Goal: Task Accomplishment & Management: Use online tool/utility

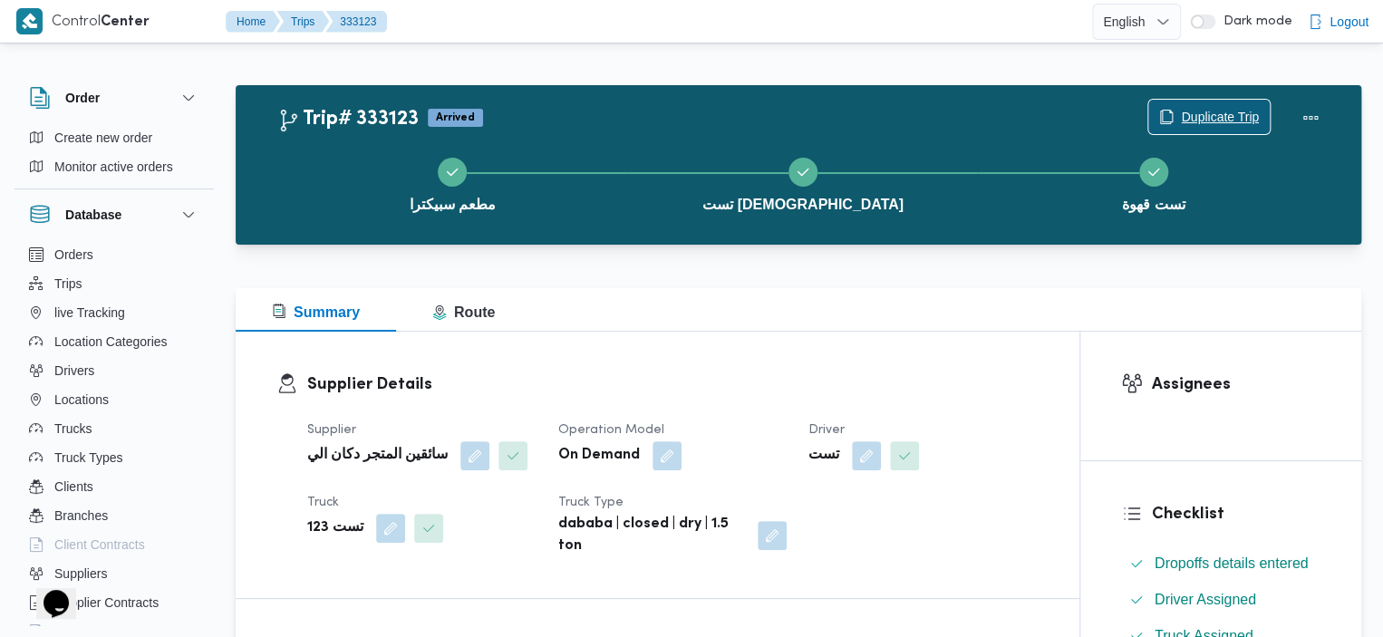
click at [1237, 101] on button "Duplicate Trip" at bounding box center [1208, 117] width 123 height 36
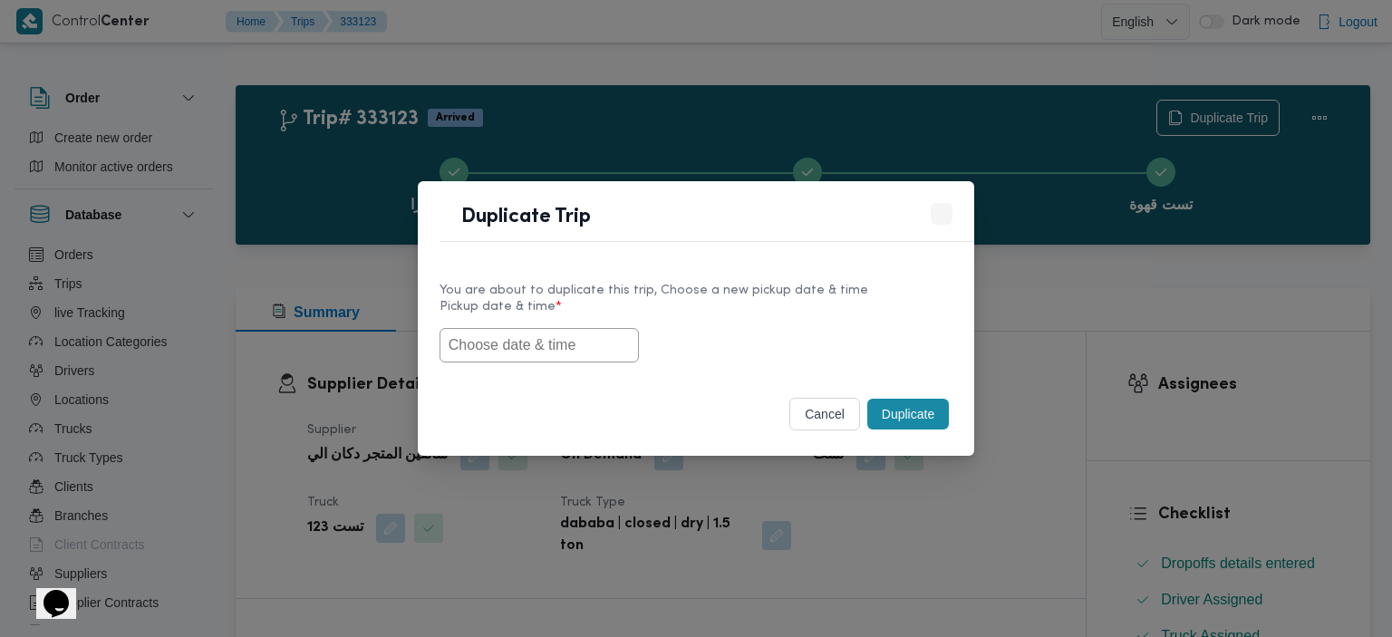
click at [576, 343] on input "text" at bounding box center [538, 345] width 199 height 34
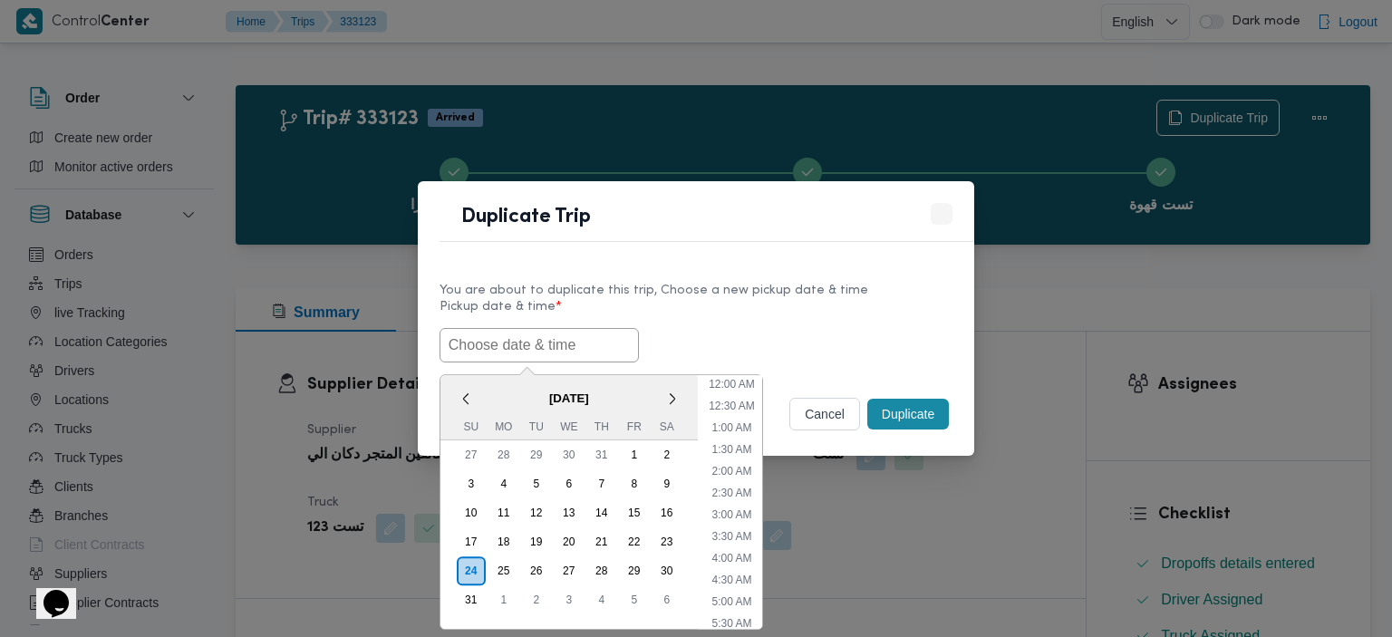
scroll to position [580, 0]
click at [732, 521] on li "4:30 PM" at bounding box center [731, 522] width 55 height 18
type input "24/08/2025 4:30PM"
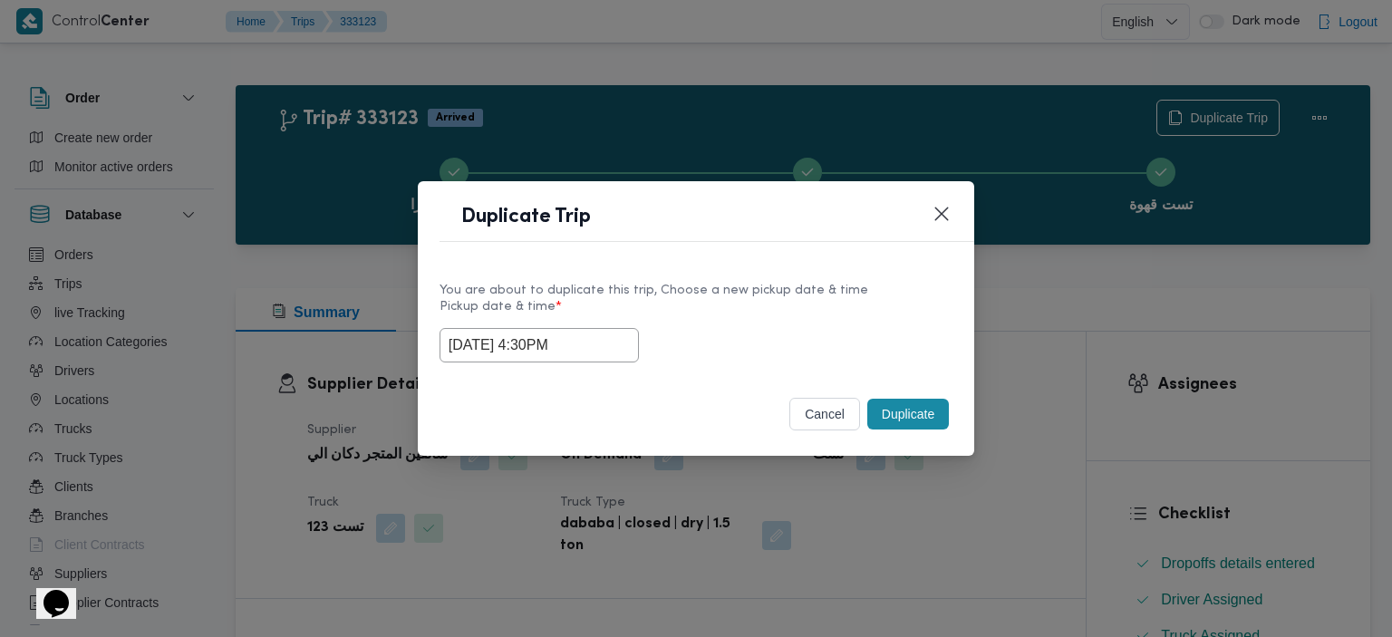
click at [915, 421] on button "Duplicate" at bounding box center [908, 414] width 82 height 31
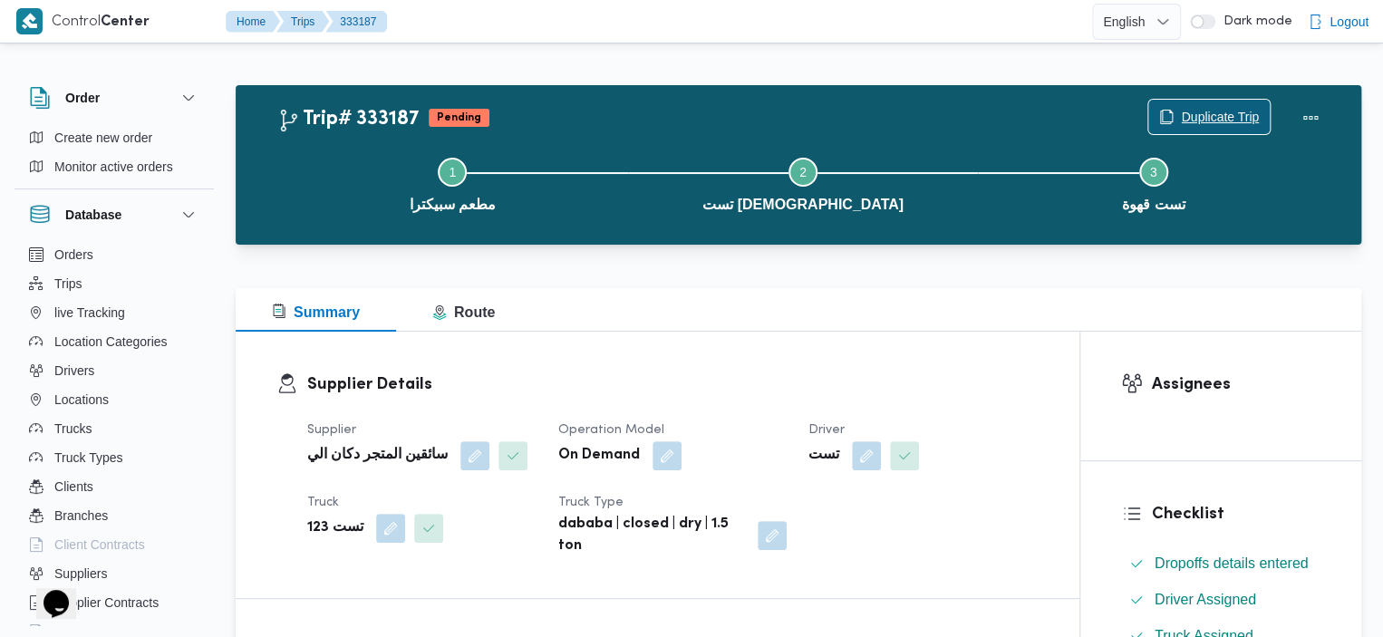
click at [1203, 106] on span "Duplicate Trip" at bounding box center [1208, 117] width 121 height 34
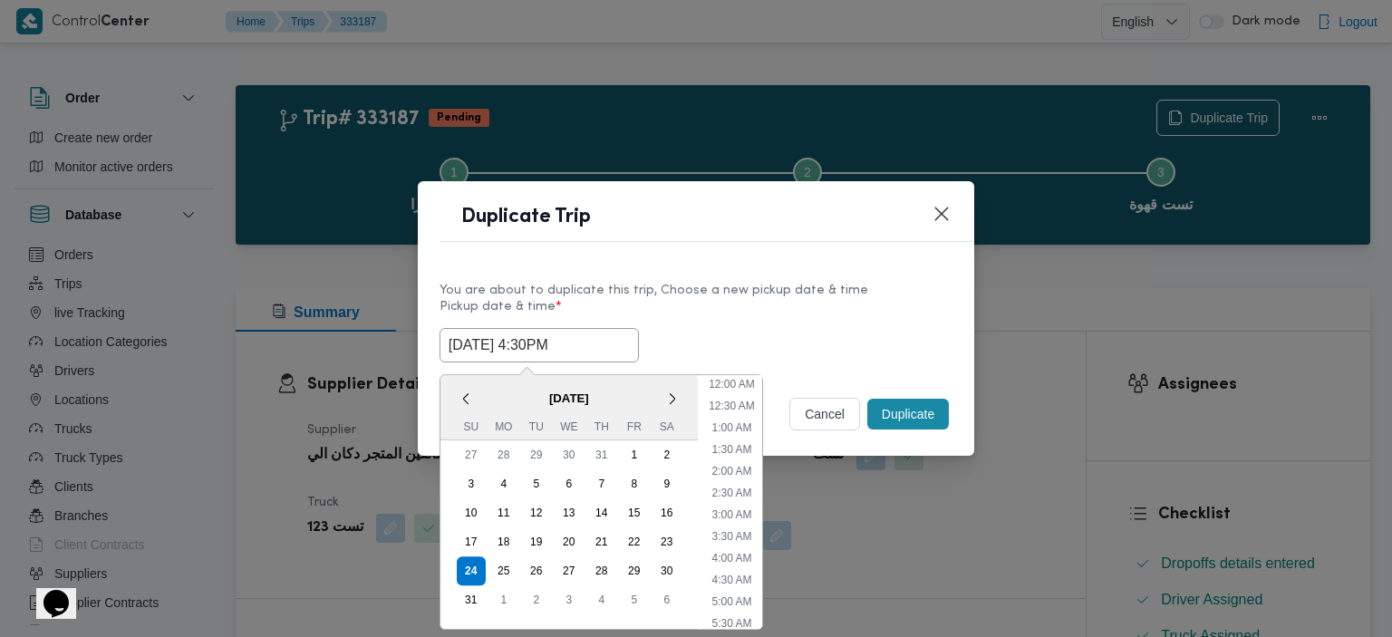
scroll to position [602, 0]
click at [585, 340] on input "24/08/2025 4:30PM" at bounding box center [538, 345] width 199 height 34
click at [502, 570] on div "25" at bounding box center [504, 571] width 34 height 34
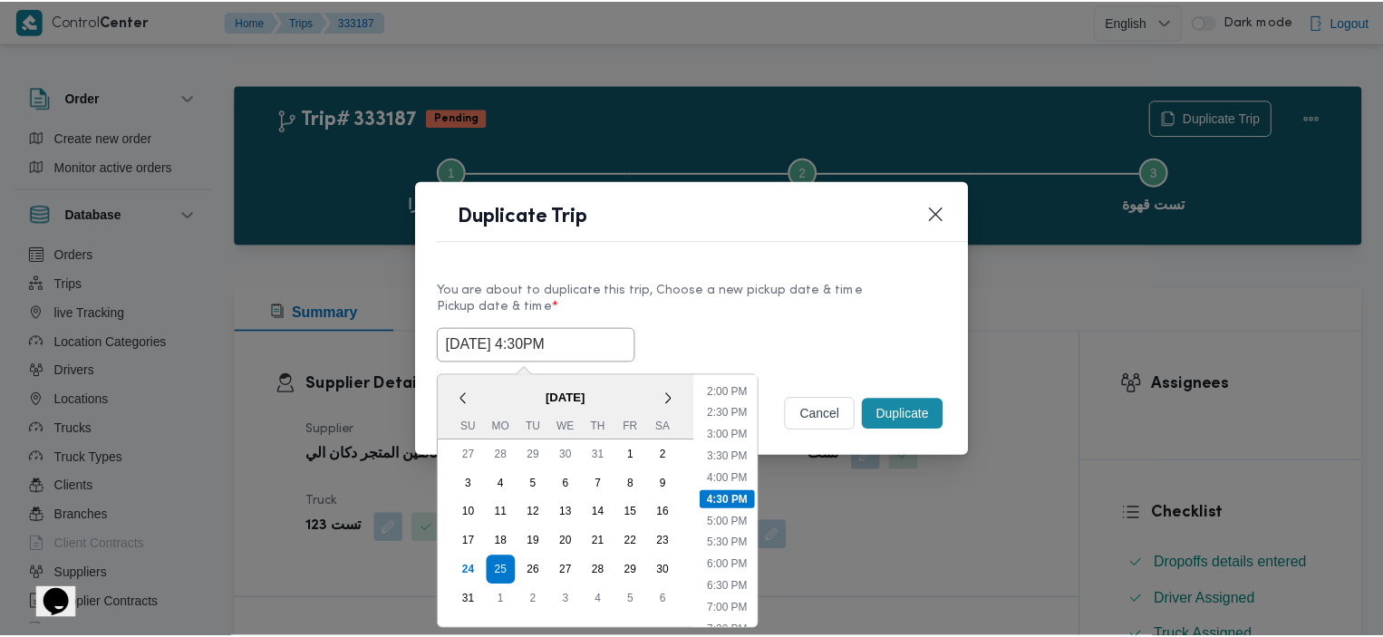
scroll to position [383, 0]
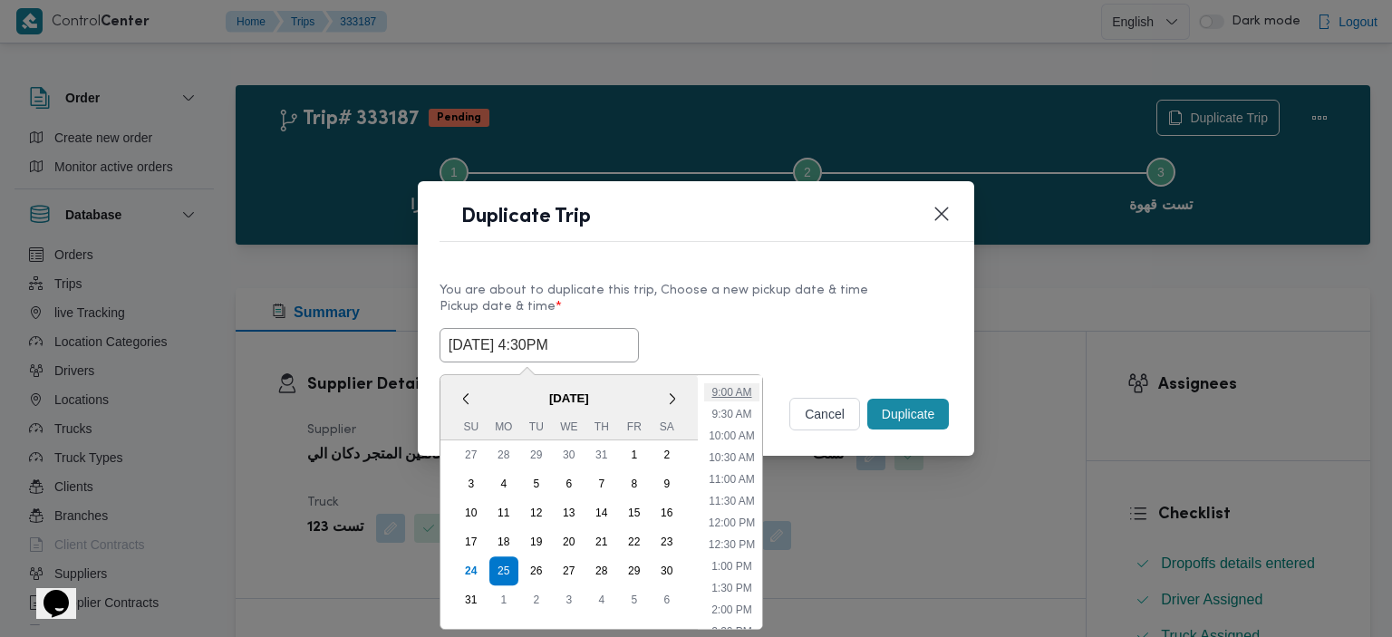
click at [736, 390] on li "9:00 AM" at bounding box center [731, 392] width 54 height 18
type input "25/08/2025 9:00AM"
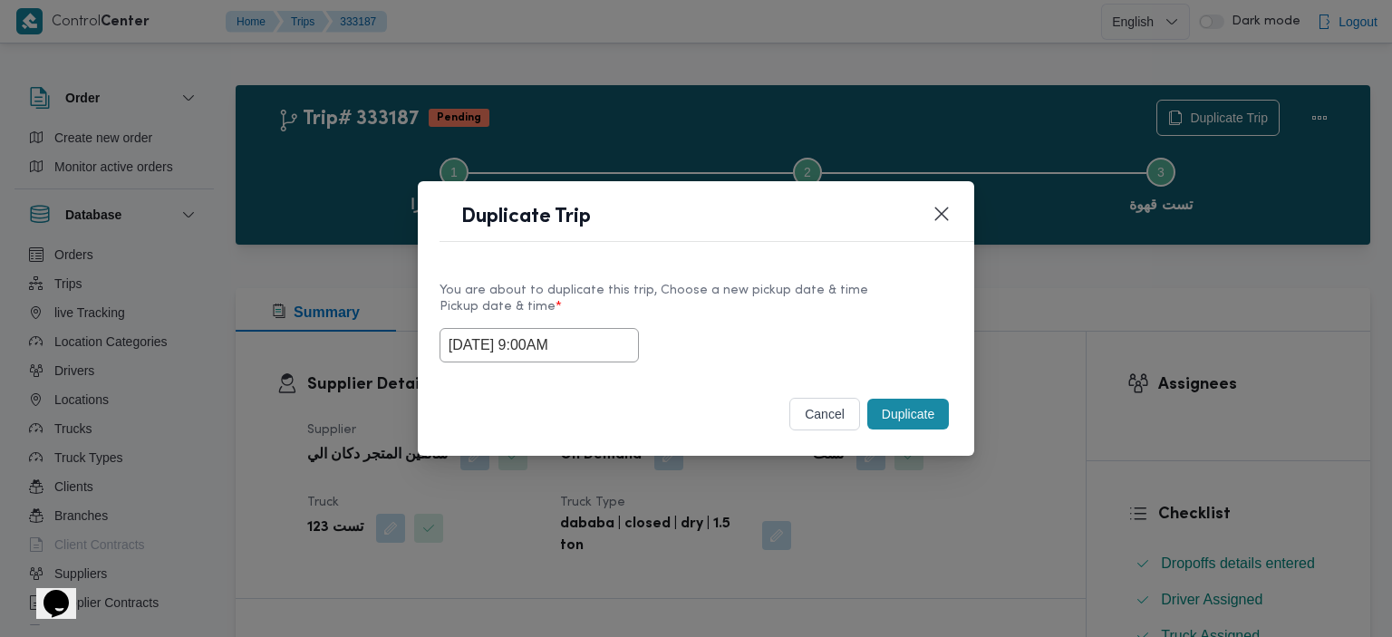
click at [906, 417] on button "Duplicate" at bounding box center [908, 414] width 82 height 31
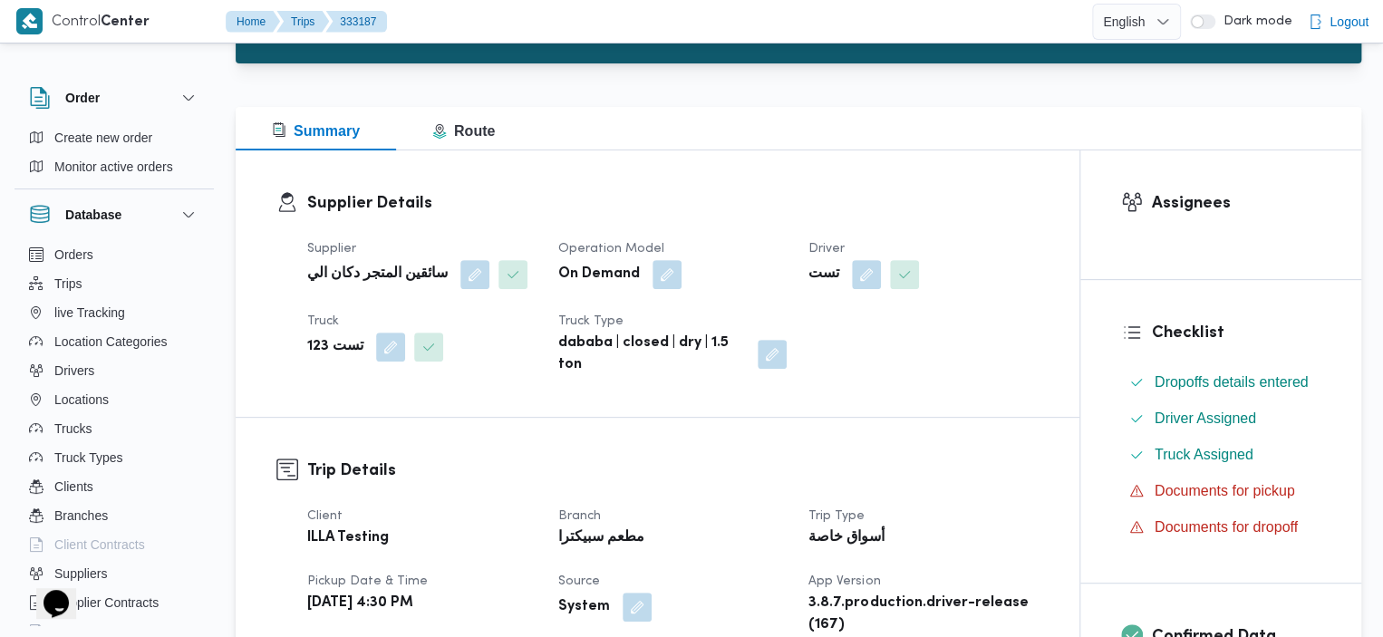
scroll to position [170, 0]
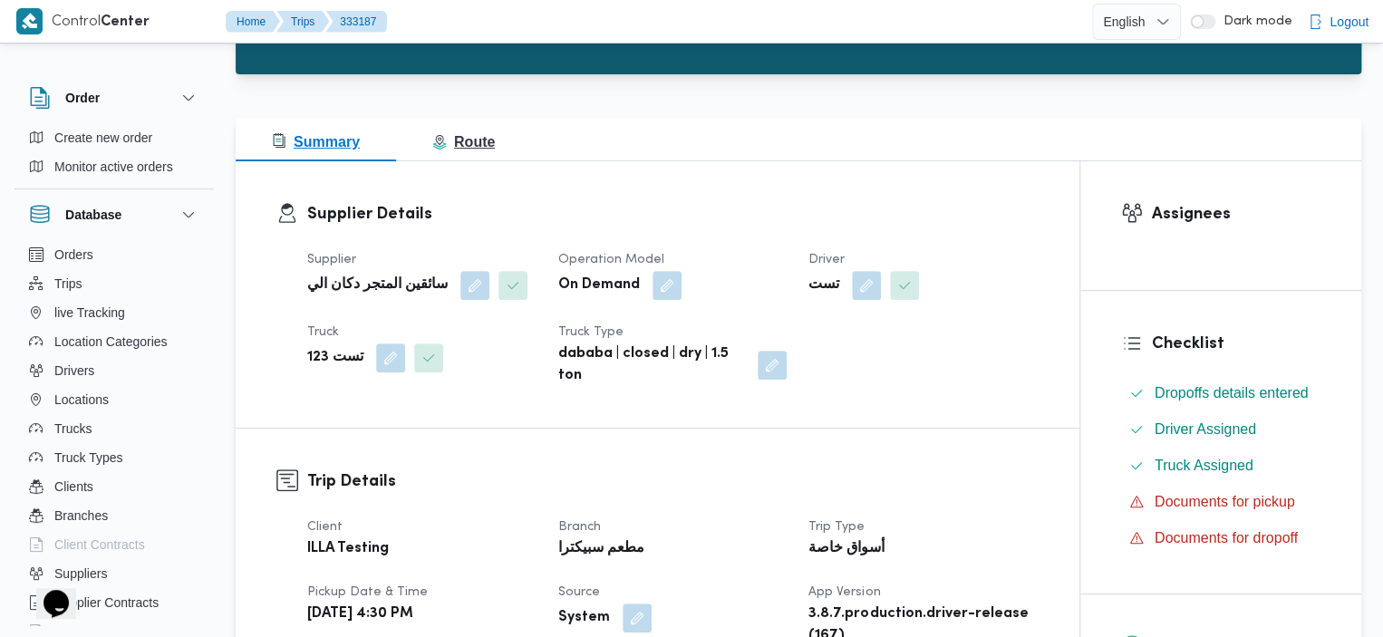
click at [516, 151] on button "Route" at bounding box center [463, 139] width 135 height 43
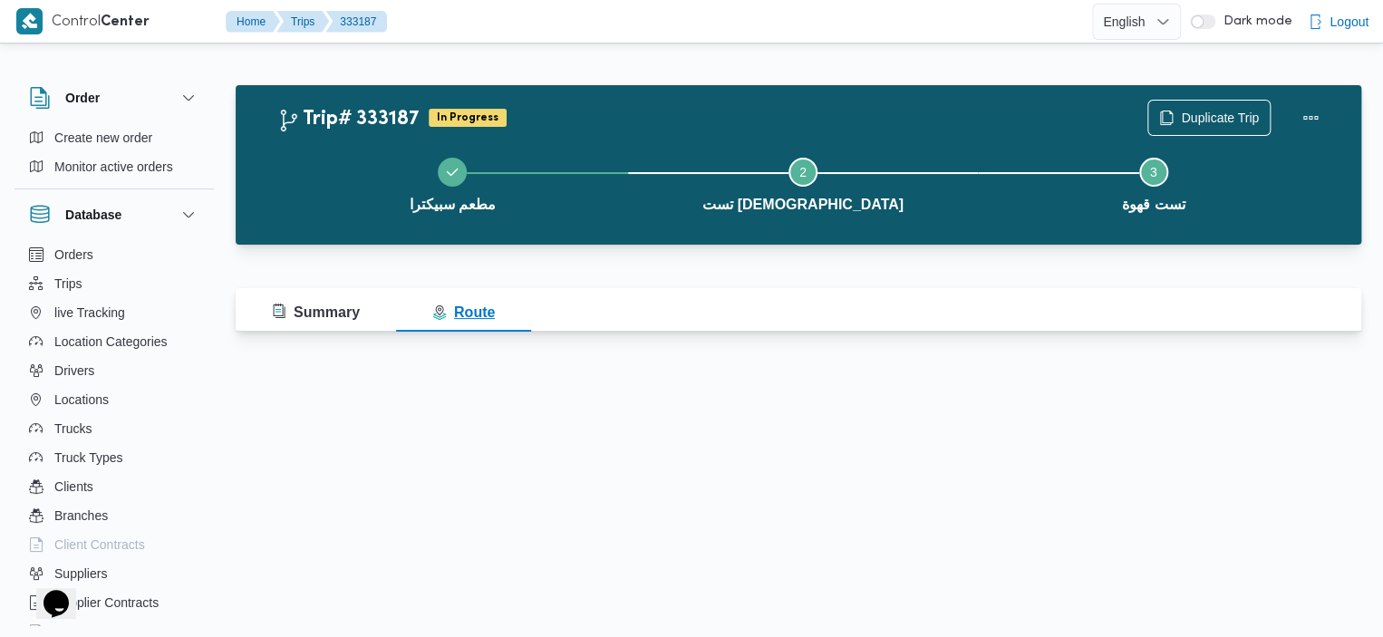
scroll to position [0, 0]
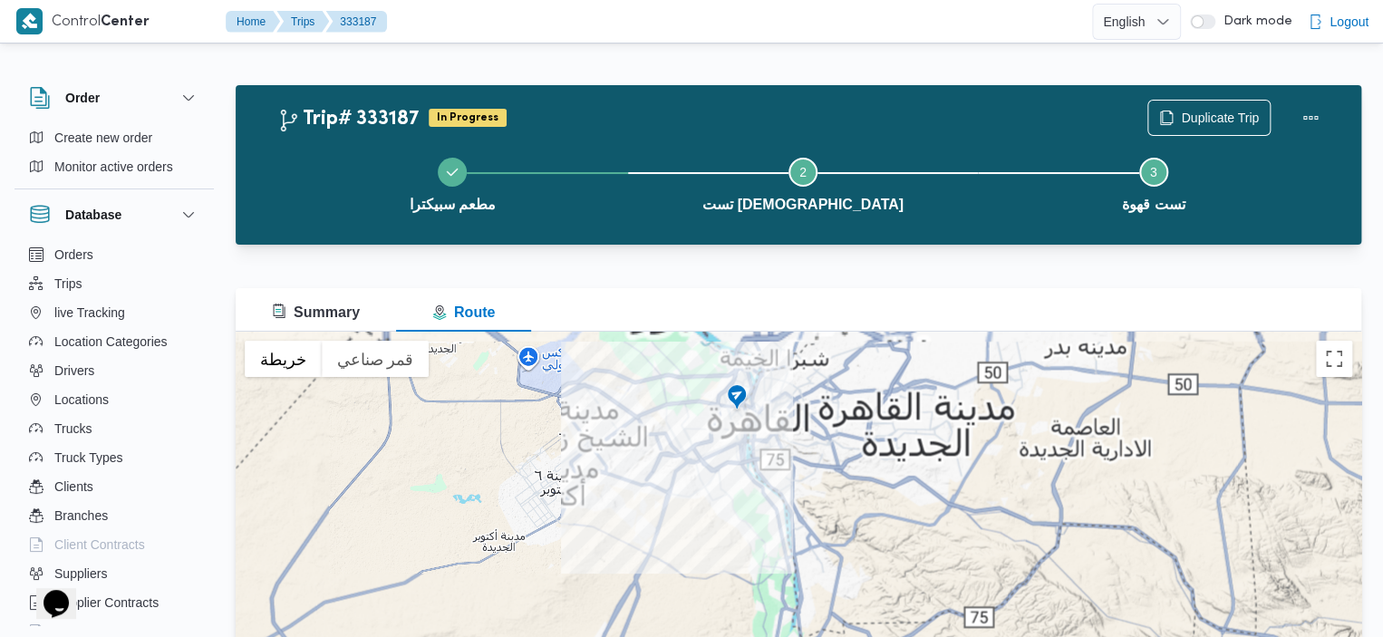
drag, startPoint x: 725, startPoint y: 376, endPoint x: 757, endPoint y: 459, distance: 89.5
click at [757, 459] on div at bounding box center [798, 558] width 1125 height 453
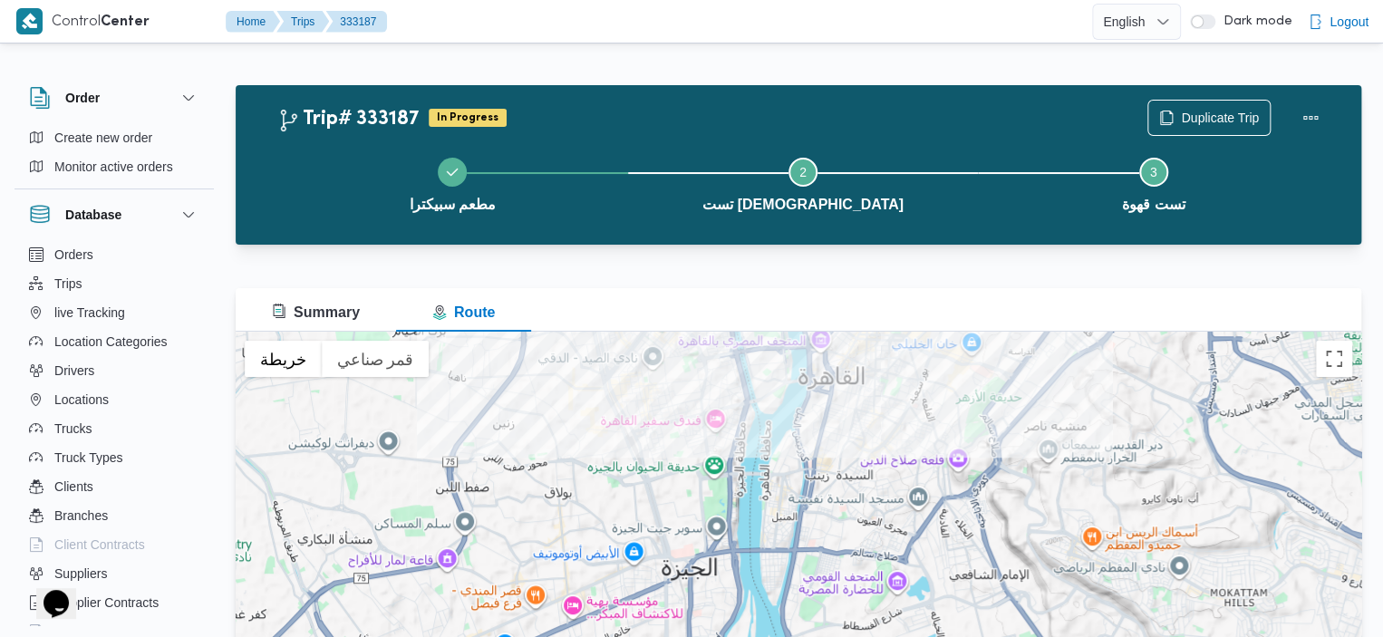
drag, startPoint x: 789, startPoint y: 413, endPoint x: 782, endPoint y: 636, distance: 223.0
click at [782, 636] on div at bounding box center [798, 558] width 1125 height 453
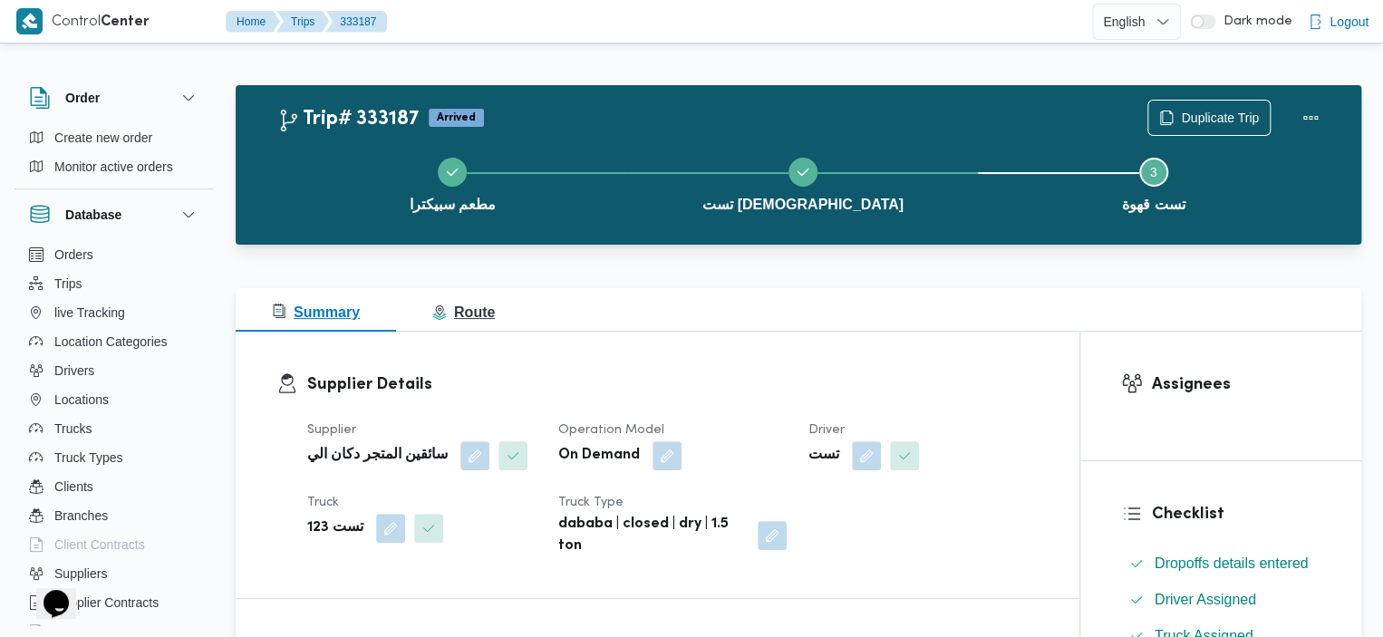
click at [443, 306] on icon "button" at bounding box center [439, 312] width 14 height 14
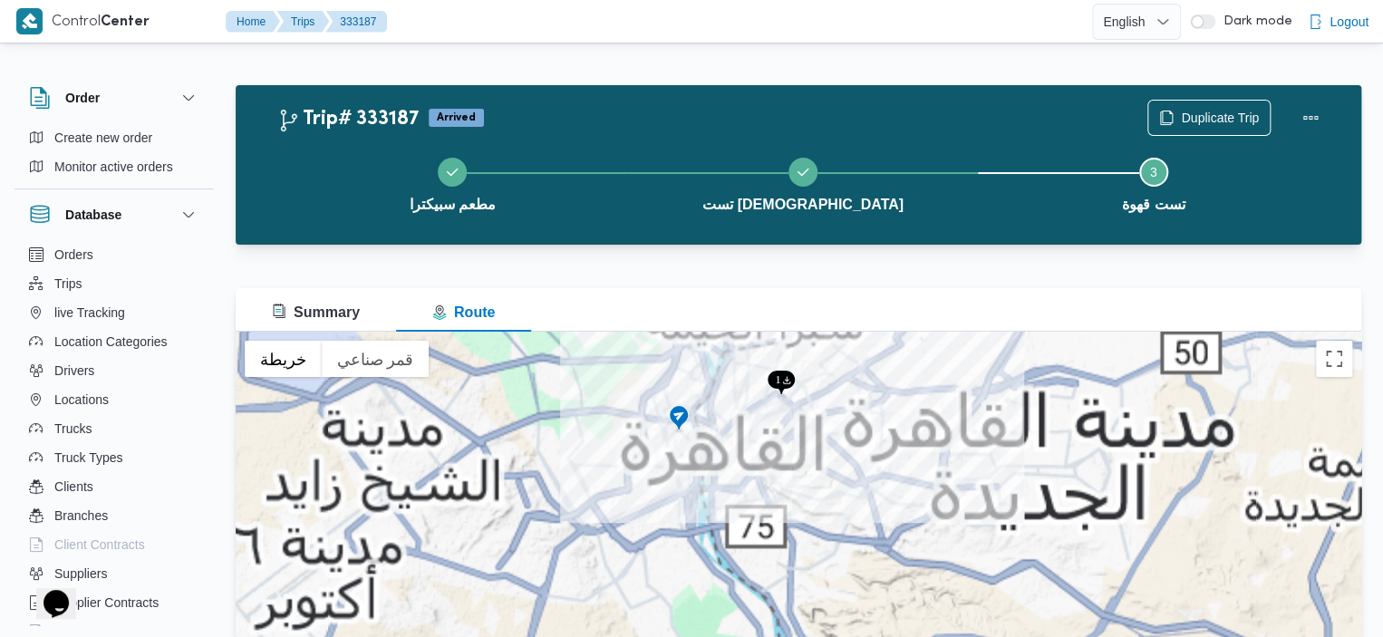
drag, startPoint x: 794, startPoint y: 365, endPoint x: 788, endPoint y: 486, distance: 120.6
click at [790, 486] on div at bounding box center [798, 558] width 1125 height 453
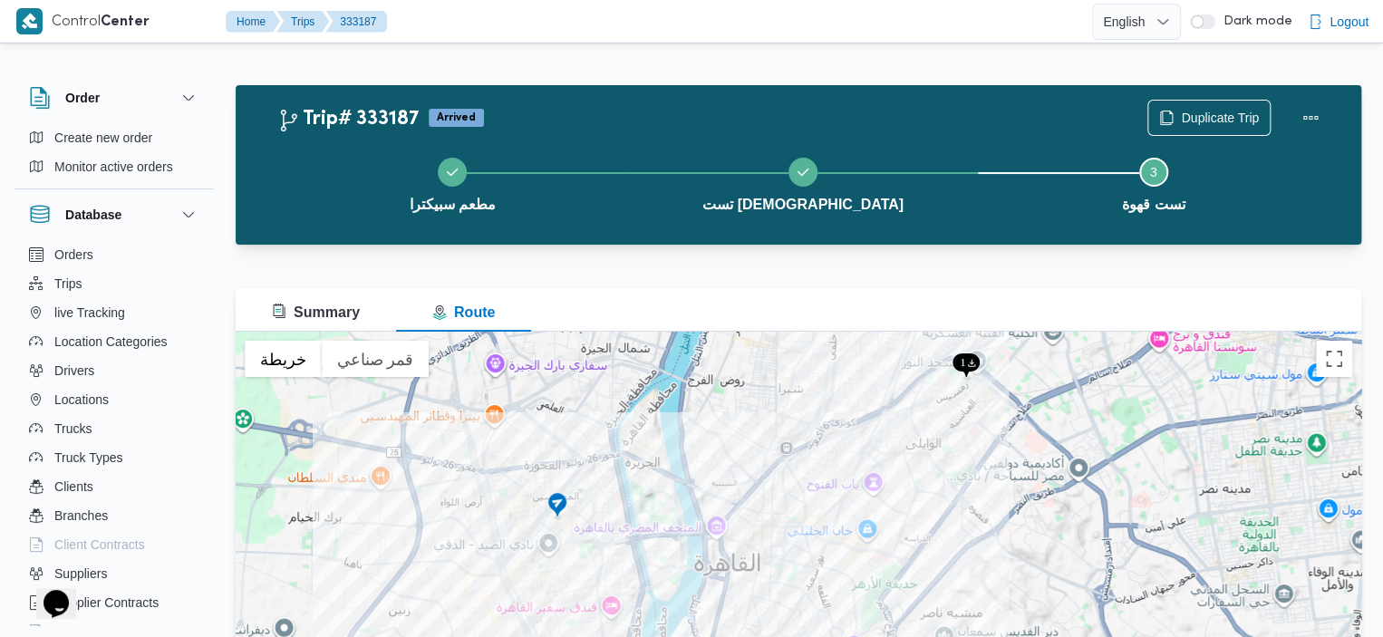
drag, startPoint x: 778, startPoint y: 456, endPoint x: 724, endPoint y: 609, distance: 162.5
click at [722, 612] on div at bounding box center [798, 558] width 1125 height 453
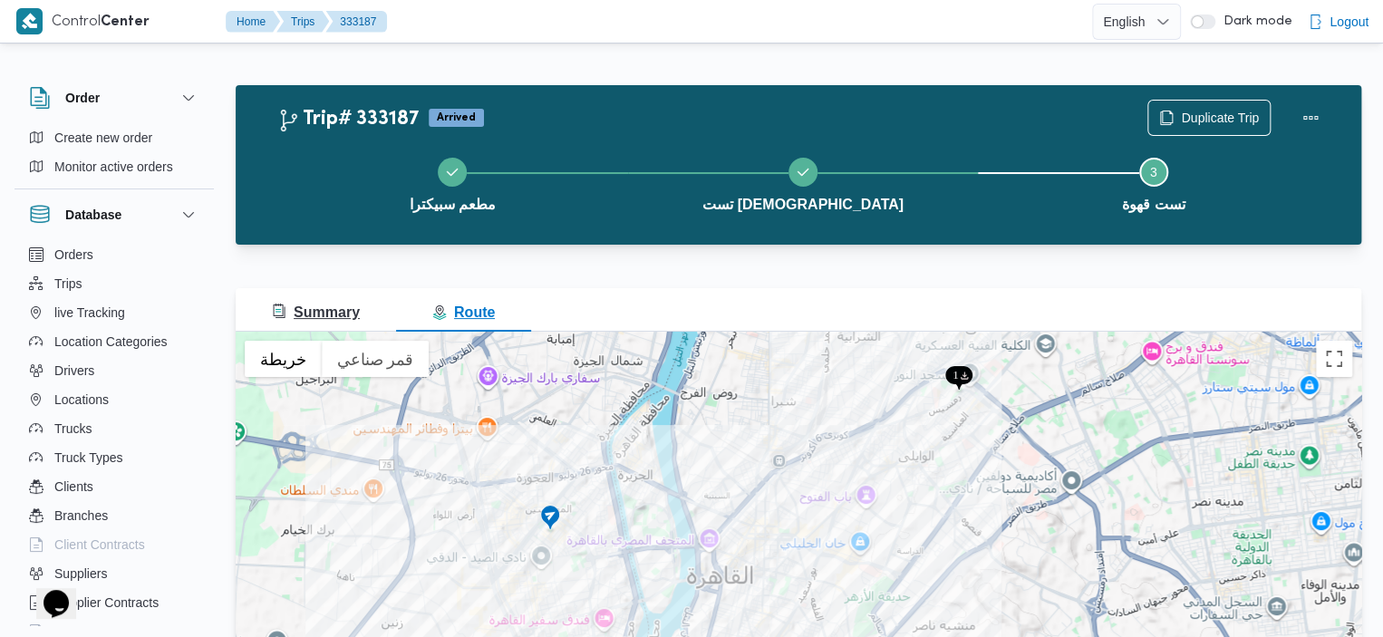
click at [303, 302] on span "Summary" at bounding box center [316, 313] width 88 height 22
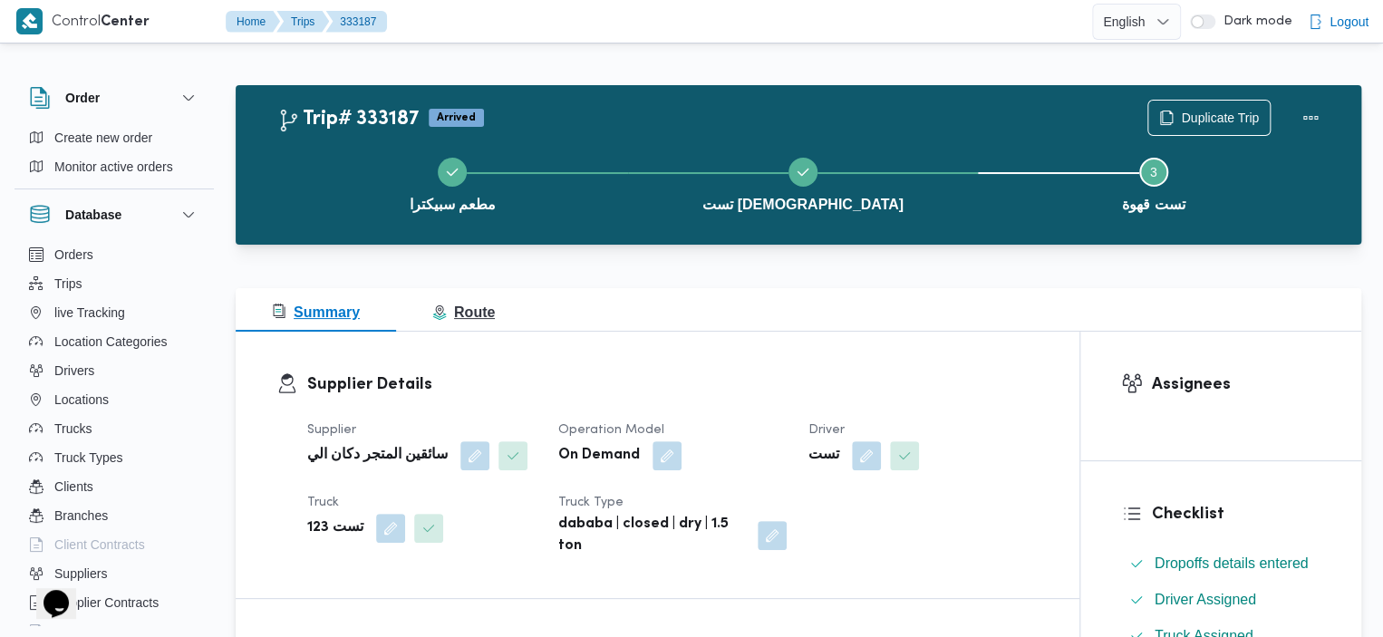
click at [442, 307] on icon "button" at bounding box center [439, 312] width 14 height 14
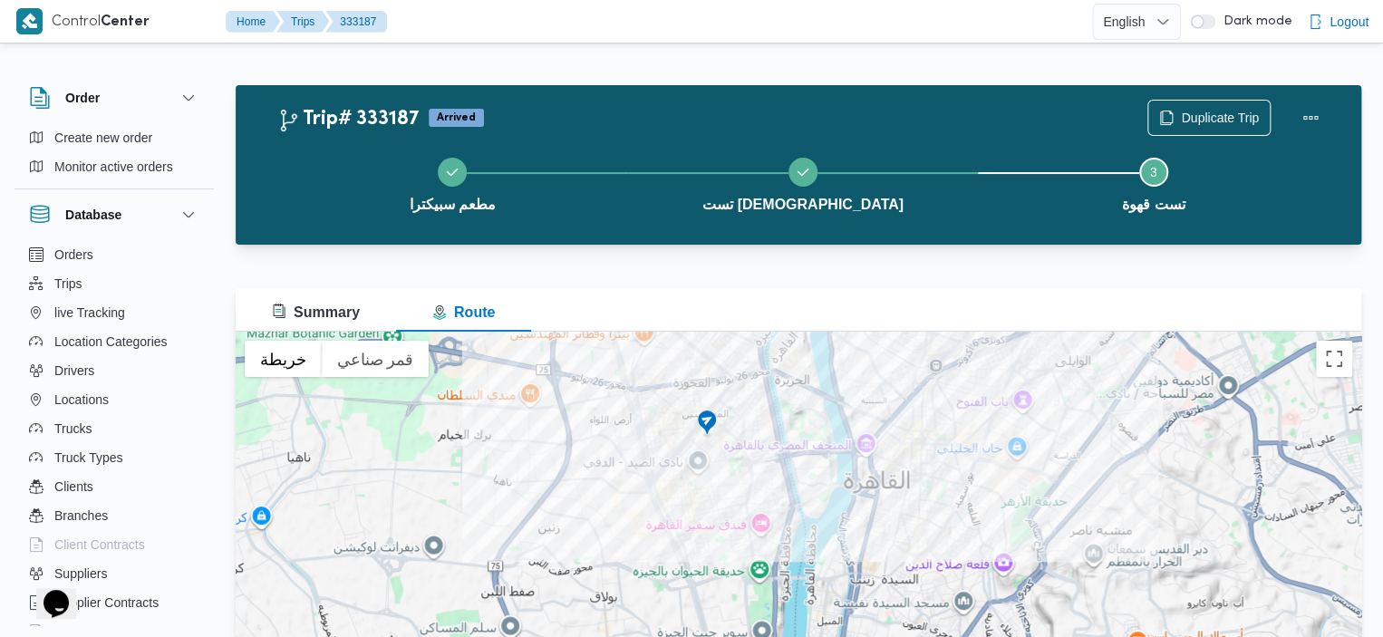
drag, startPoint x: 795, startPoint y: 438, endPoint x: 786, endPoint y: 518, distance: 81.0
click at [786, 518] on div at bounding box center [798, 558] width 1125 height 453
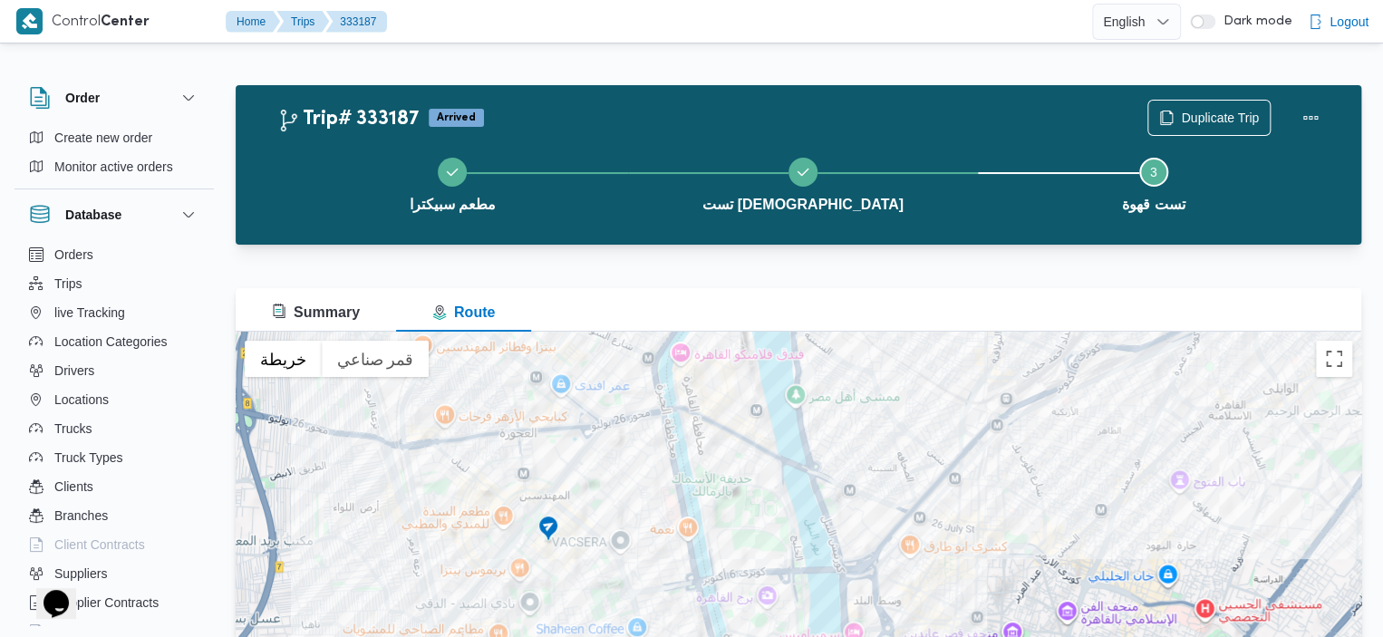
drag, startPoint x: 904, startPoint y: 530, endPoint x: 796, endPoint y: 578, distance: 118.0
click at [795, 592] on div at bounding box center [798, 558] width 1125 height 453
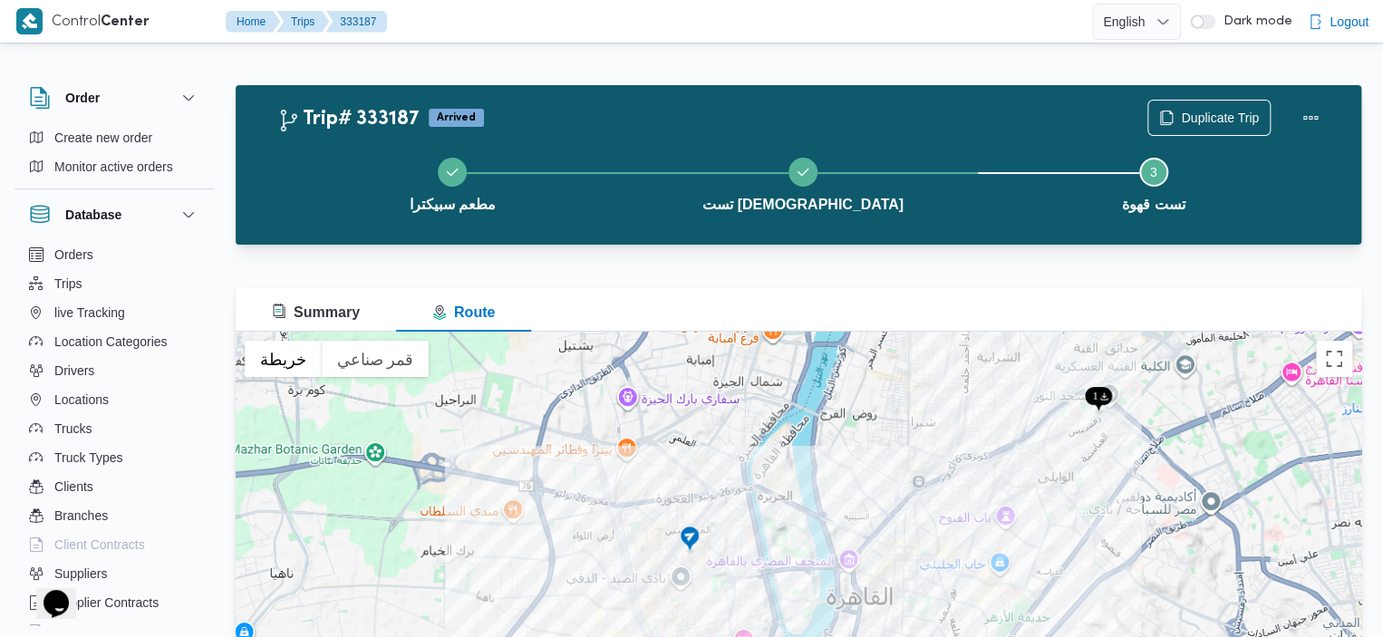
drag, startPoint x: 1024, startPoint y: 456, endPoint x: 960, endPoint y: 521, distance: 91.0
click at [960, 522] on div at bounding box center [798, 558] width 1125 height 453
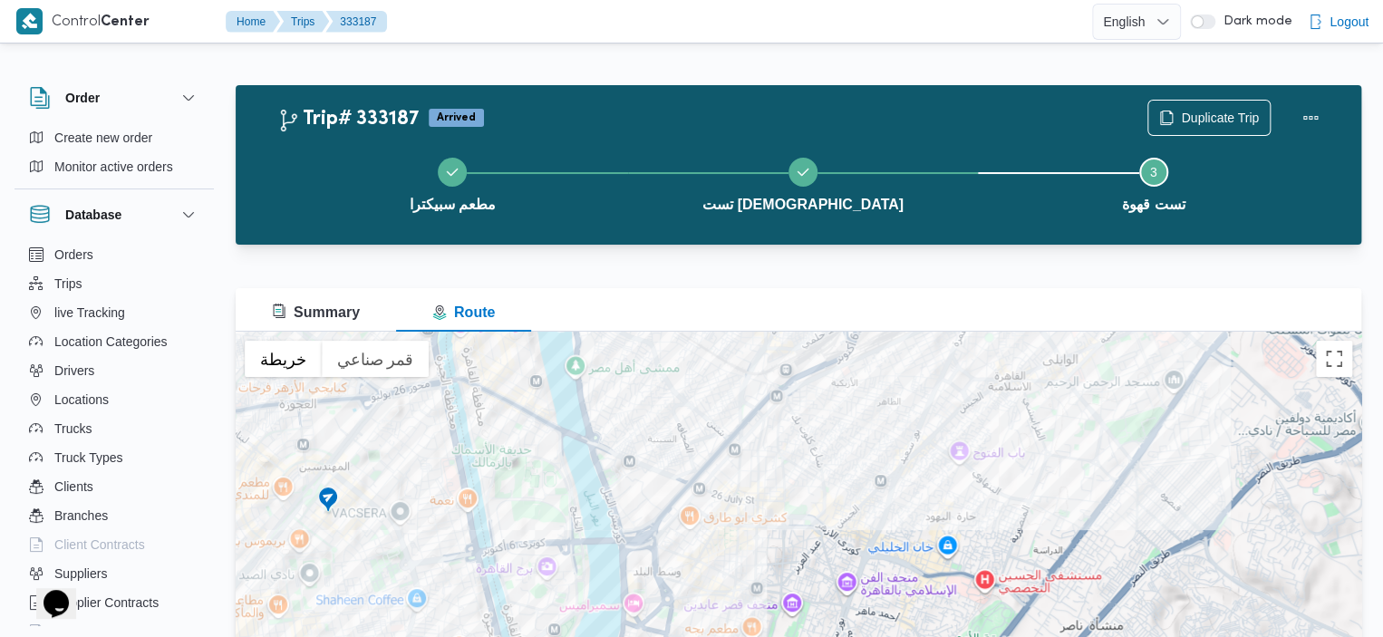
drag, startPoint x: 1026, startPoint y: 402, endPoint x: 1015, endPoint y: 260, distance: 142.7
click at [1015, 260] on div "Trip# 333187 Arrived Duplicate Trip مطعم سبيكترا تست مسجد Step 3 is incomplete …" at bounding box center [798, 434] width 1125 height 699
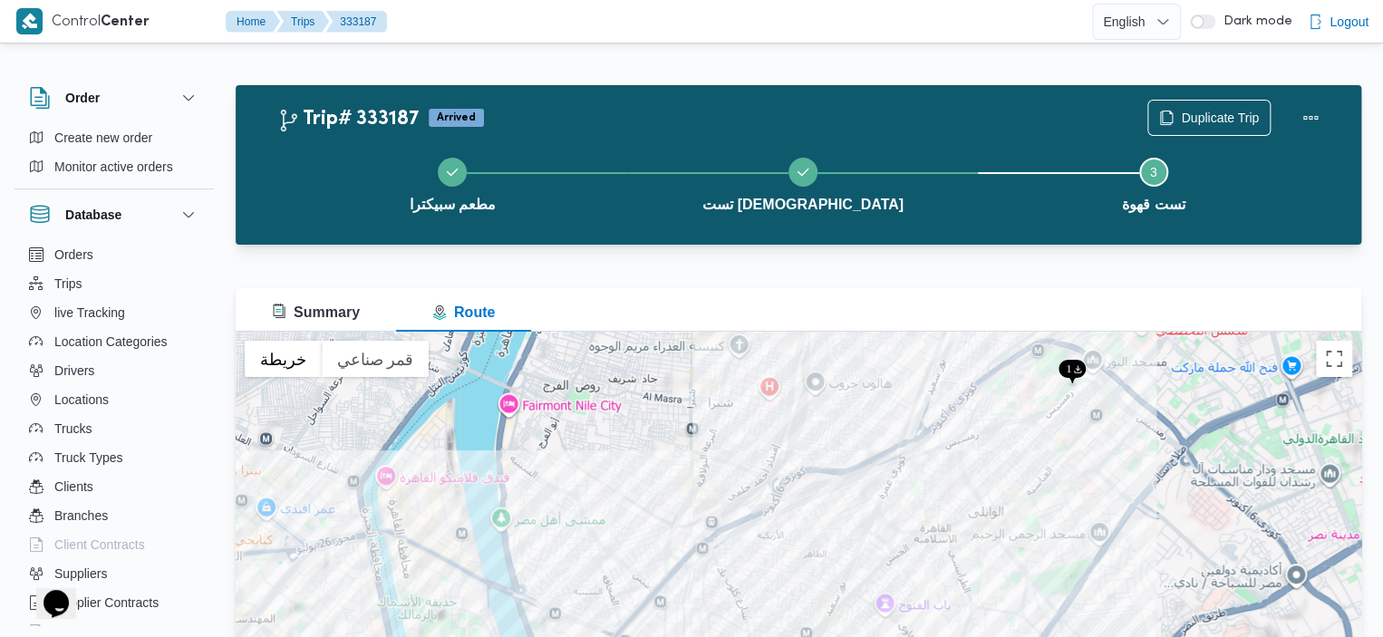
drag, startPoint x: 710, startPoint y: 377, endPoint x: 631, endPoint y: 533, distance: 175.0
click at [631, 533] on div at bounding box center [798, 558] width 1125 height 453
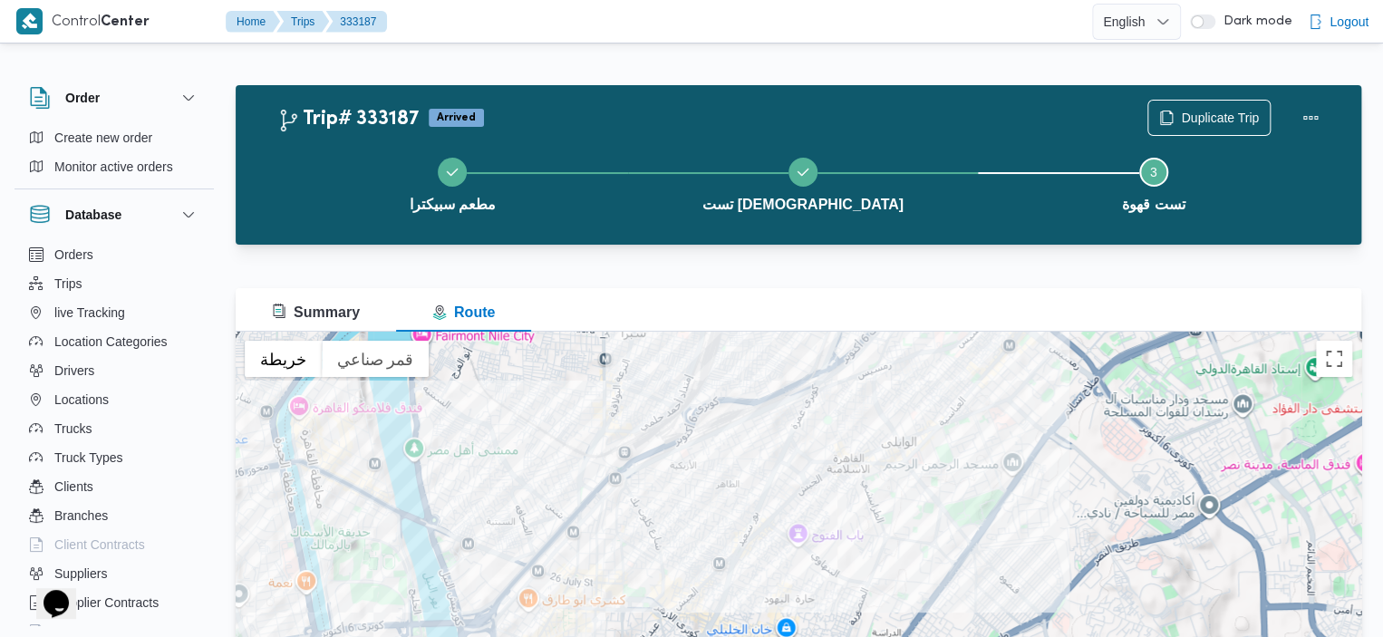
drag, startPoint x: 864, startPoint y: 473, endPoint x: 777, endPoint y: 401, distance: 112.6
click at [777, 401] on div at bounding box center [798, 558] width 1125 height 453
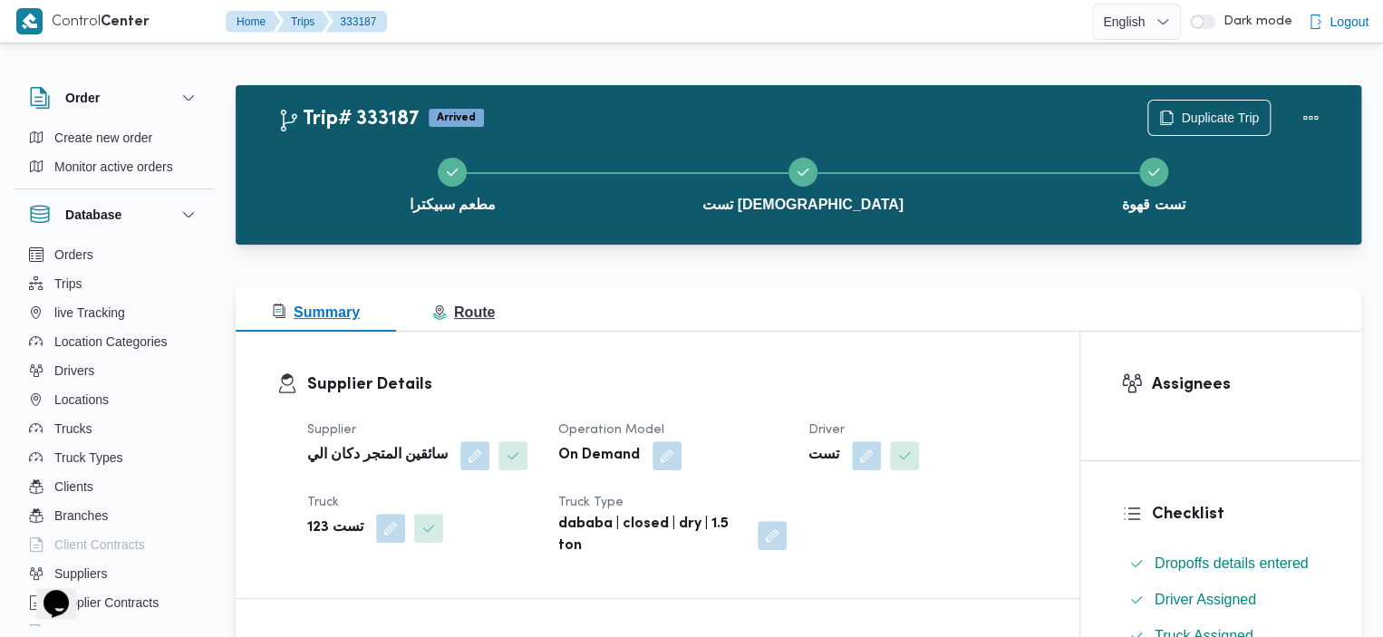
click at [436, 317] on icon "button" at bounding box center [439, 316] width 14 height 7
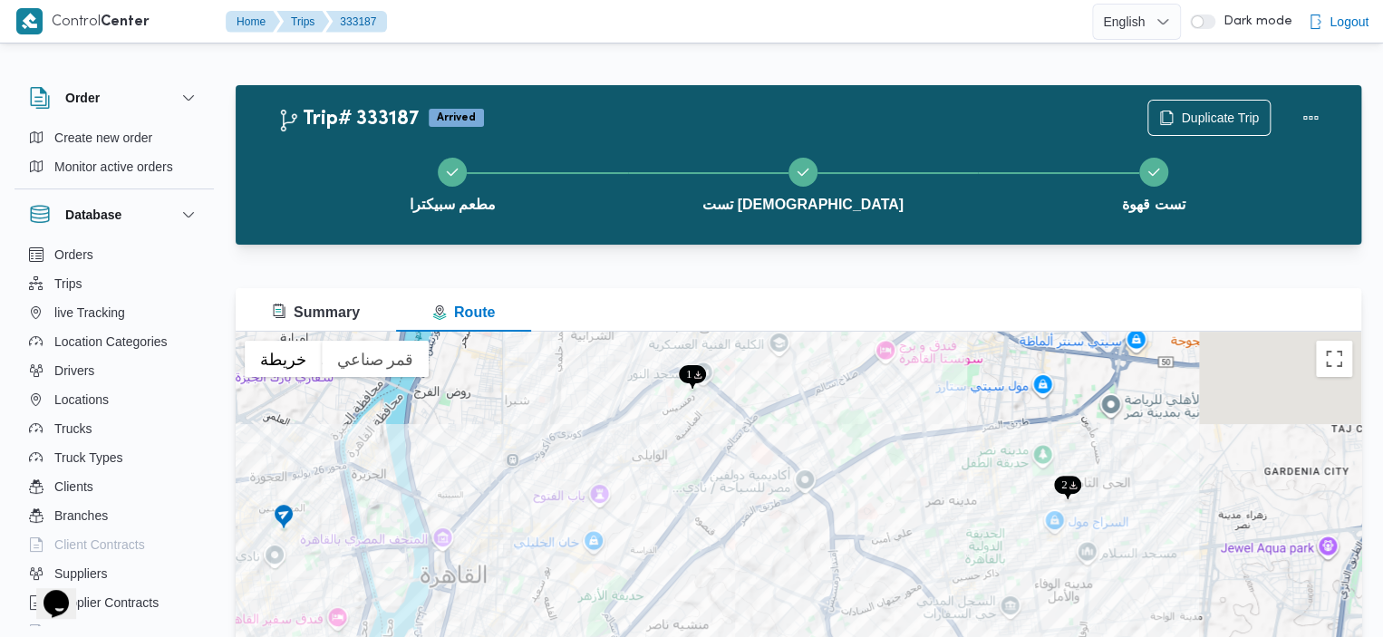
drag, startPoint x: 847, startPoint y: 481, endPoint x: 867, endPoint y: 602, distance: 122.1
click at [866, 604] on div at bounding box center [798, 558] width 1125 height 453
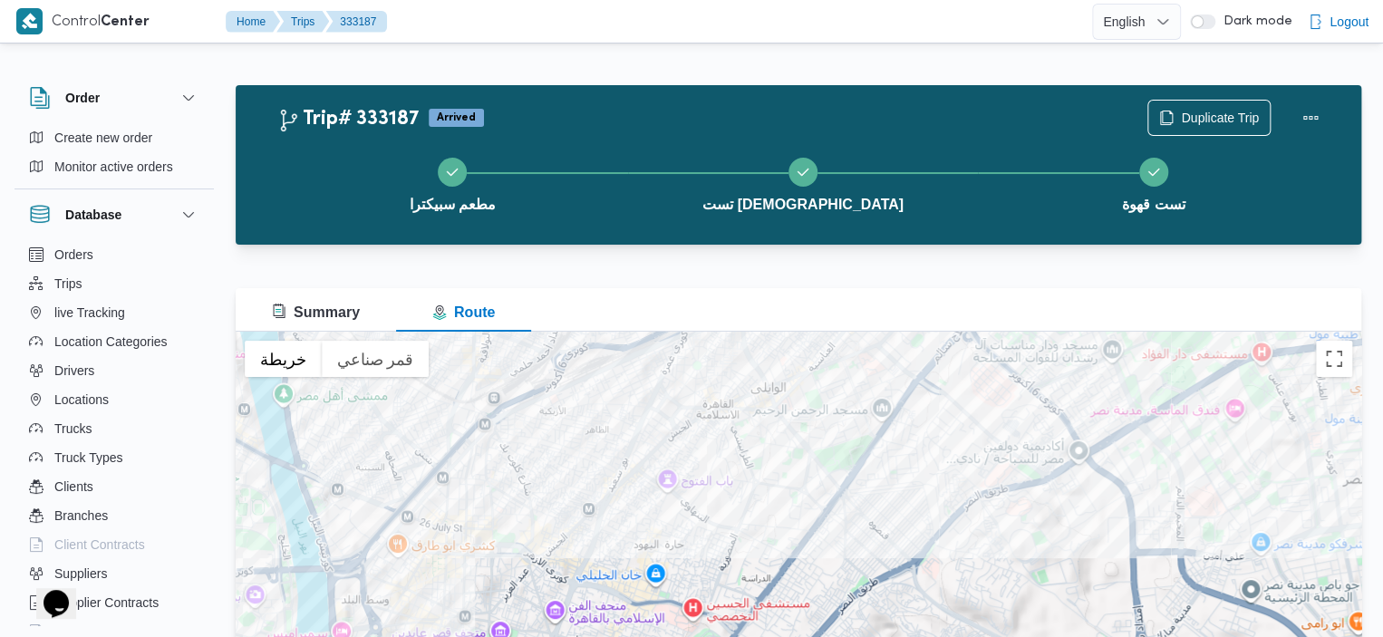
drag, startPoint x: 746, startPoint y: 506, endPoint x: 959, endPoint y: 477, distance: 215.8
click at [959, 477] on div at bounding box center [798, 558] width 1125 height 453
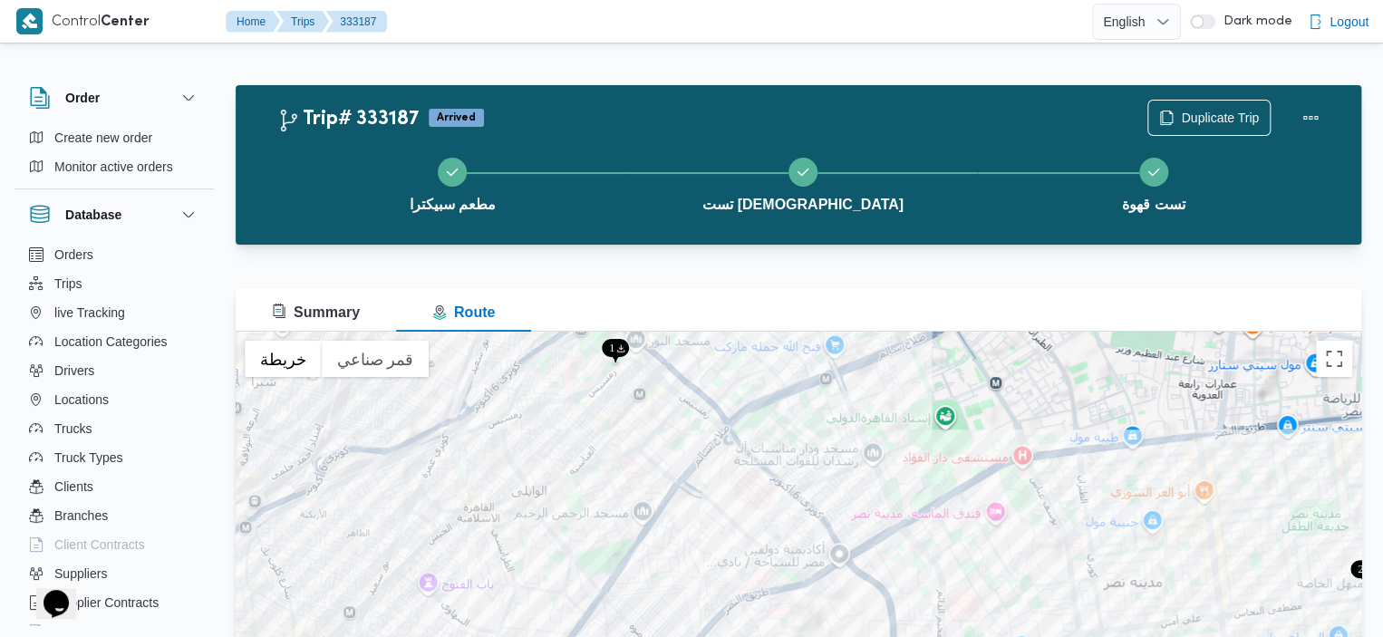
drag, startPoint x: 1068, startPoint y: 454, endPoint x: 884, endPoint y: 573, distance: 218.9
click at [884, 573] on div at bounding box center [798, 558] width 1125 height 453
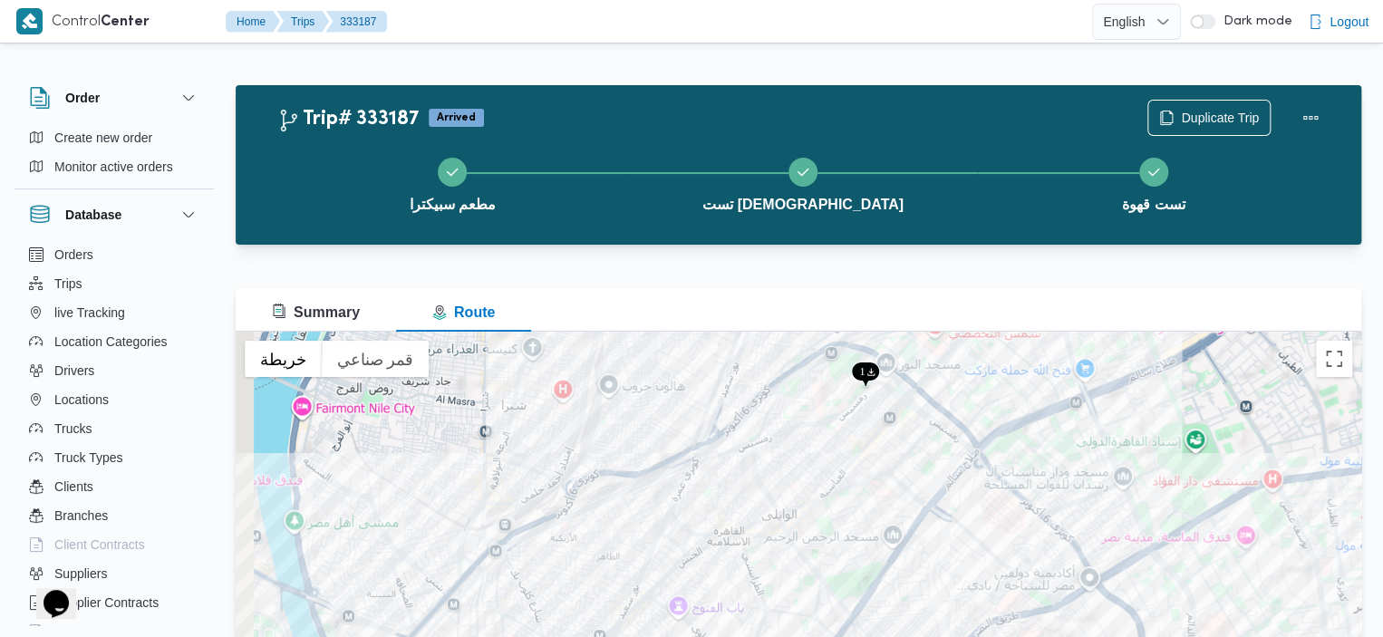
drag, startPoint x: 497, startPoint y: 462, endPoint x: 815, endPoint y: 447, distance: 318.4
click at [815, 447] on div at bounding box center [798, 558] width 1125 height 453
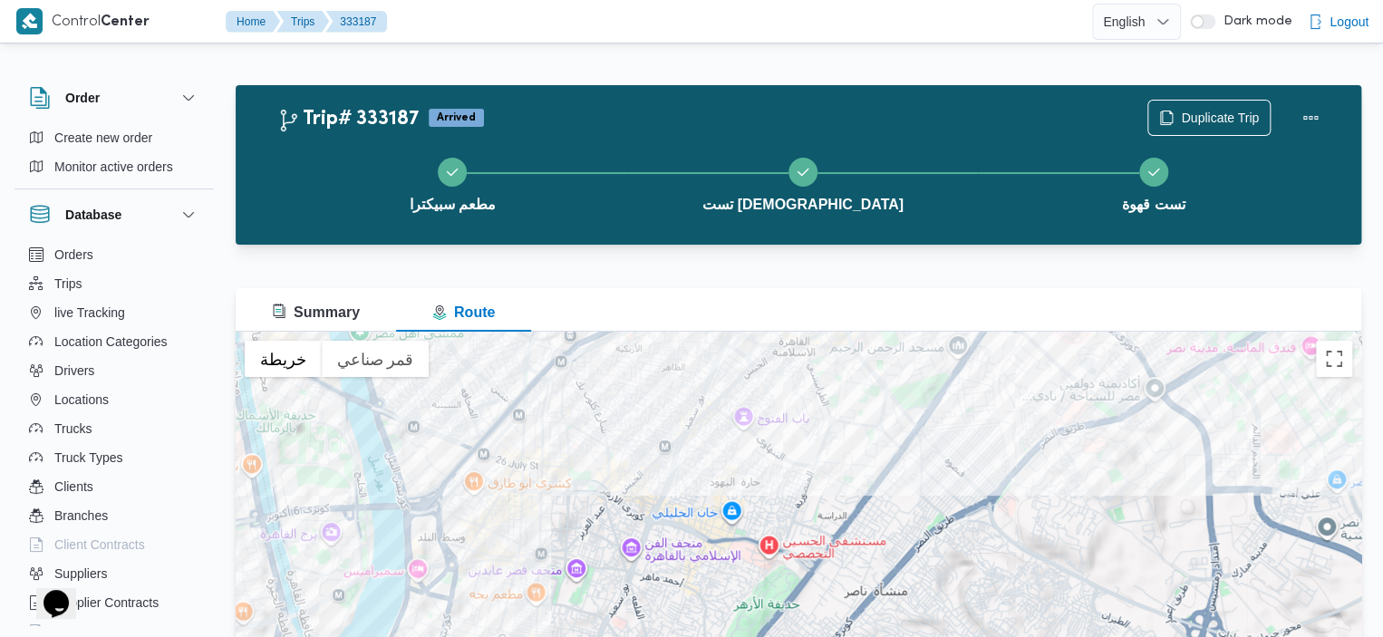
drag, startPoint x: 560, startPoint y: 497, endPoint x: 623, endPoint y: 302, distance: 205.7
click at [623, 302] on div "Summary Route ← تحريك لليسار → تحريك لليمين ↑ تحريك للأعلى ↓ تحريك للأسفل + تكب…" at bounding box center [798, 536] width 1125 height 496
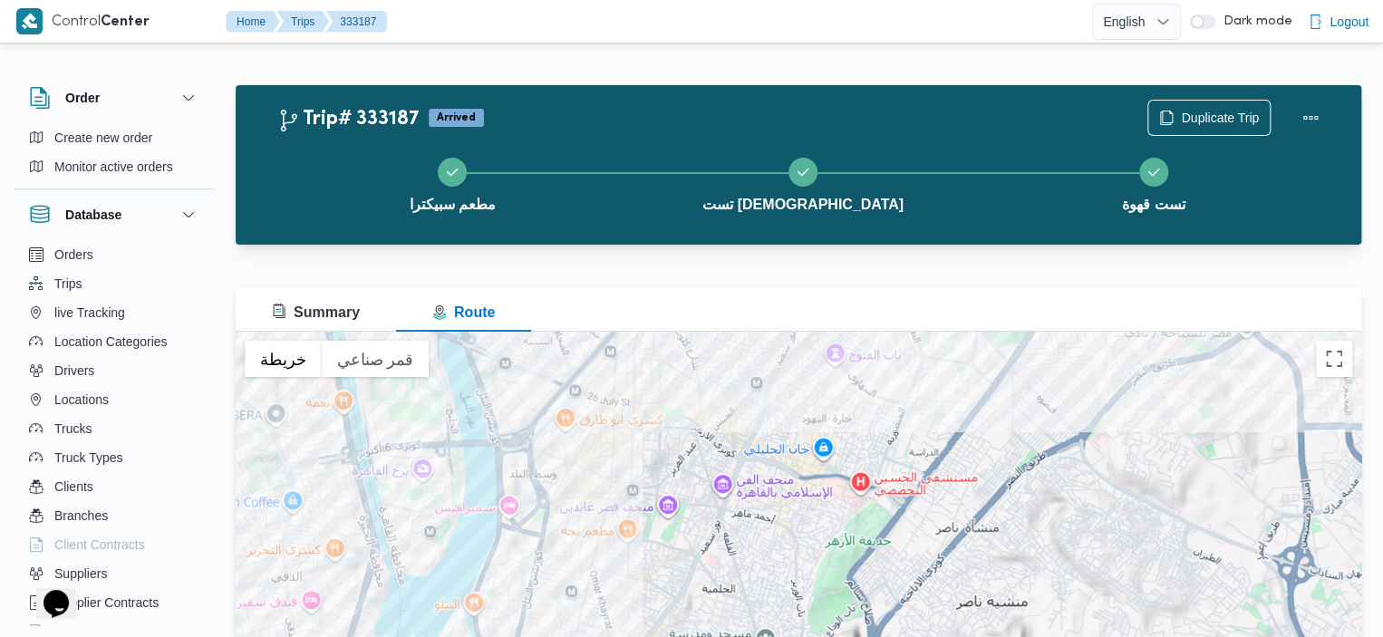
drag, startPoint x: 583, startPoint y: 448, endPoint x: 684, endPoint y: 397, distance: 113.0
click at [684, 395] on div at bounding box center [798, 558] width 1125 height 453
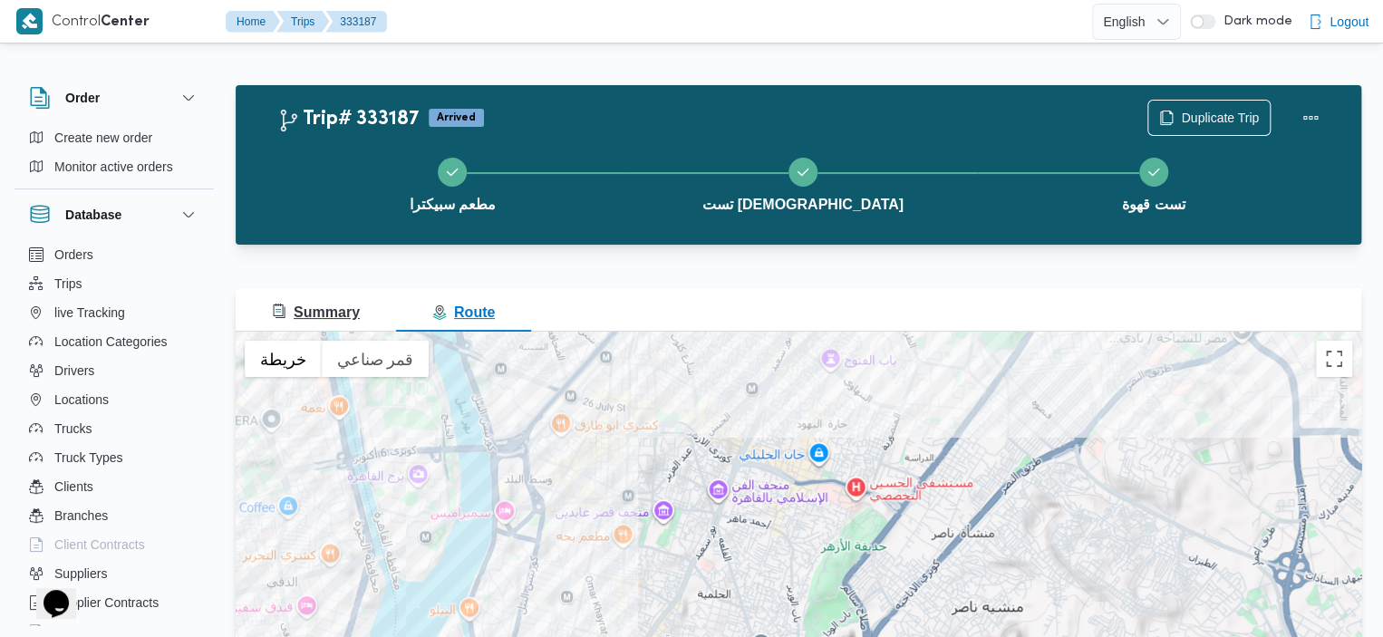
click at [326, 317] on span "Summary" at bounding box center [316, 311] width 88 height 15
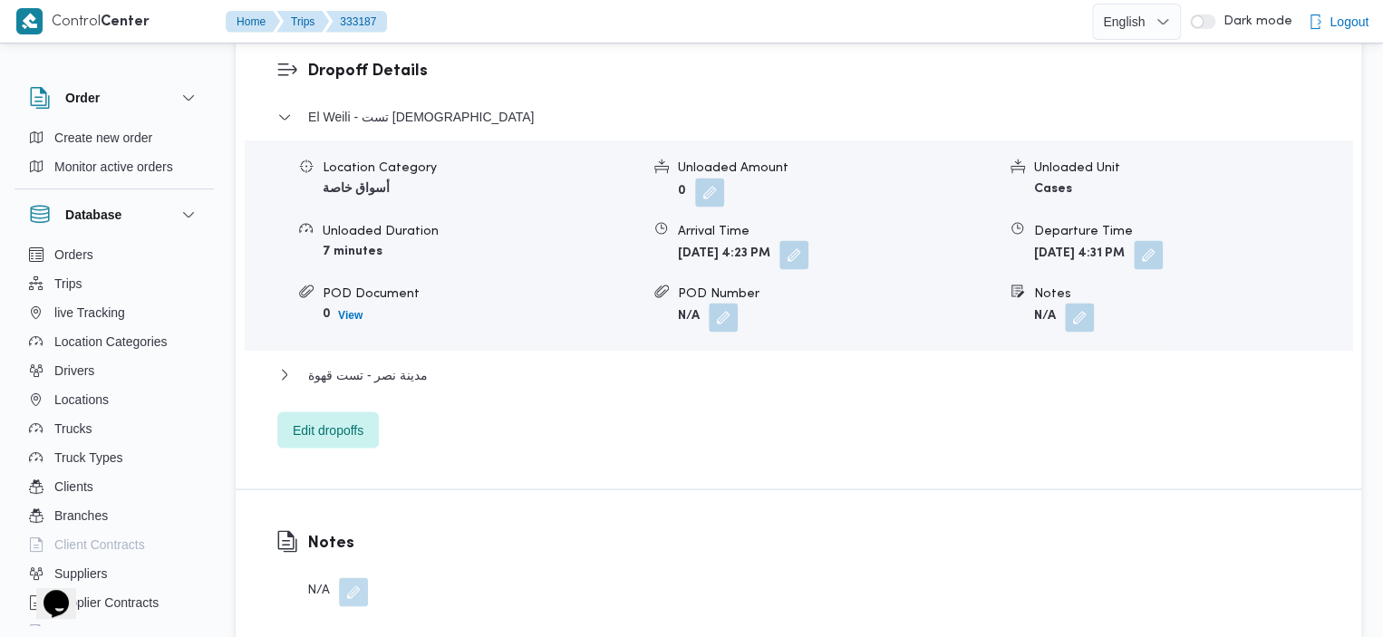
scroll to position [1554, 0]
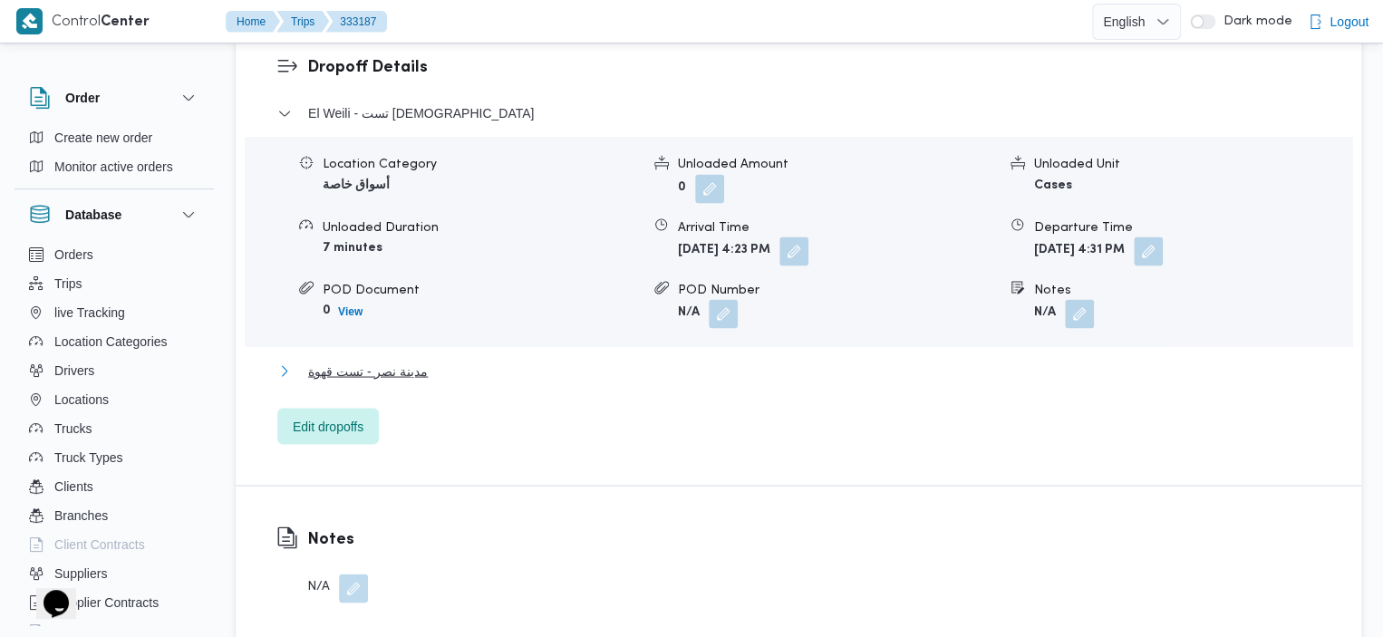
click at [431, 360] on button "مدينة نصر - تست قهوة" at bounding box center [798, 371] width 1043 height 22
